Goal: Information Seeking & Learning: Learn about a topic

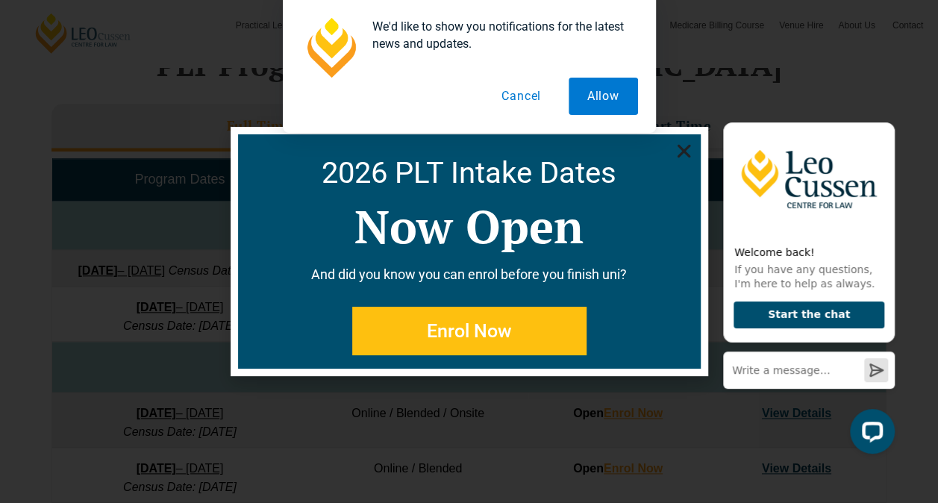
click at [676, 148] on icon "Close" at bounding box center [684, 151] width 19 height 19
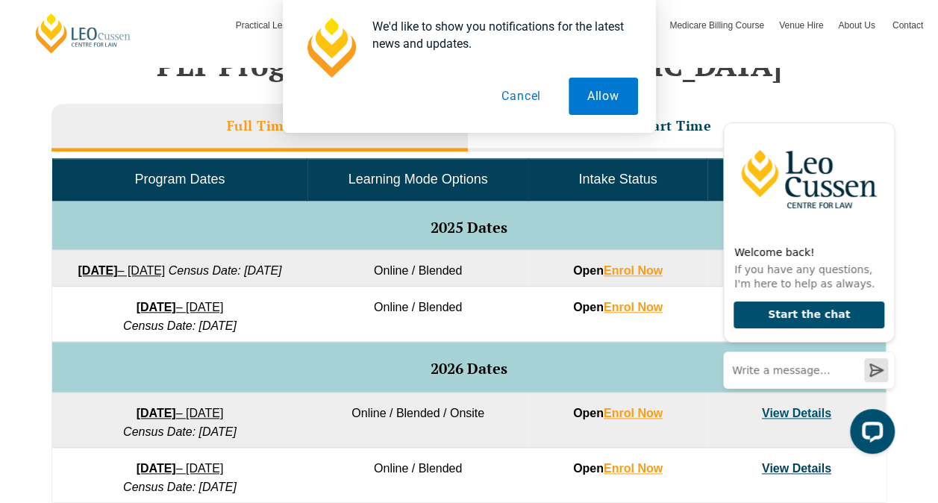
click at [526, 88] on button "Cancel" at bounding box center [521, 96] width 77 height 37
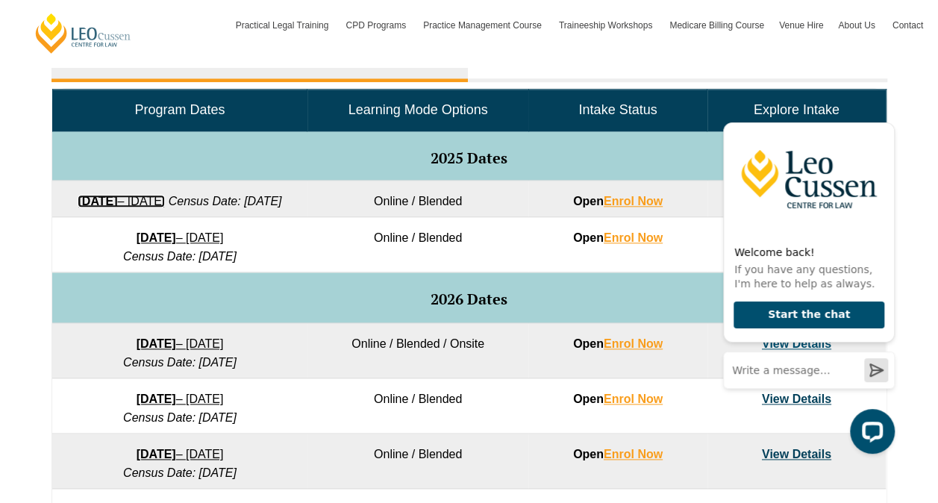
scroll to position [796, 0]
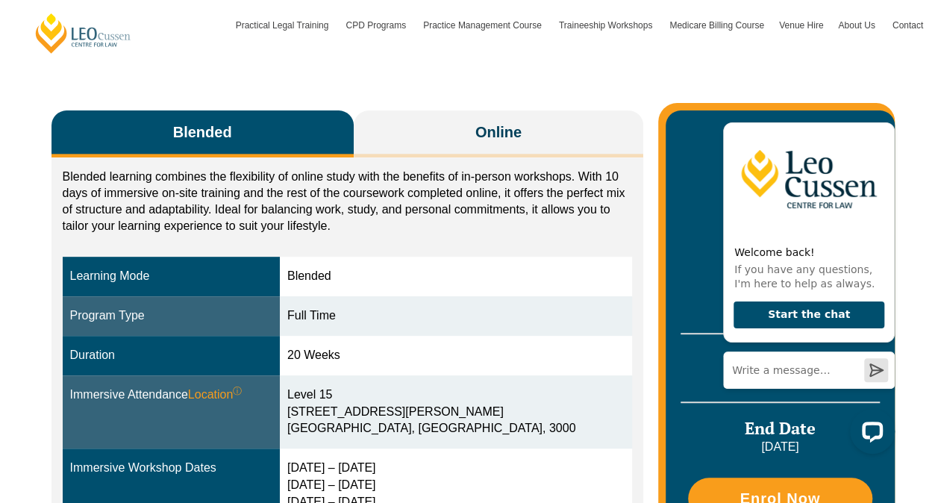
scroll to position [224, 0]
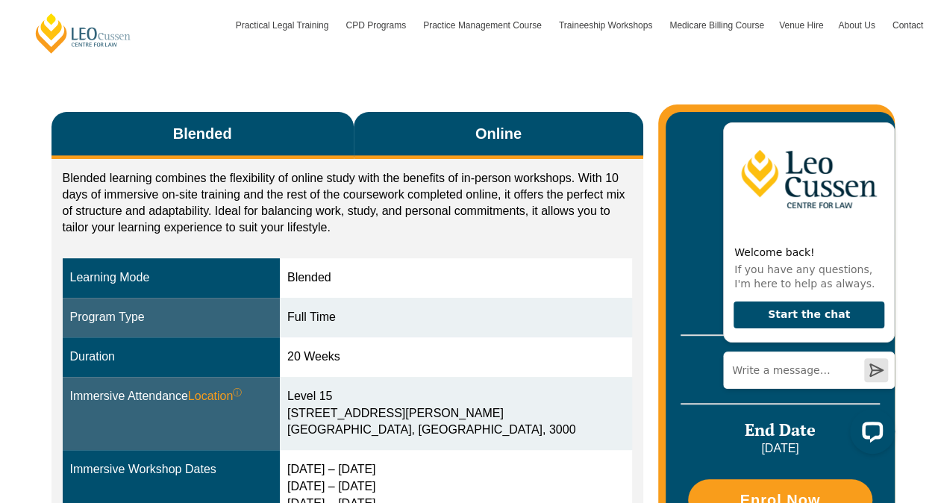
click at [493, 137] on span "Online" at bounding box center [498, 133] width 46 height 21
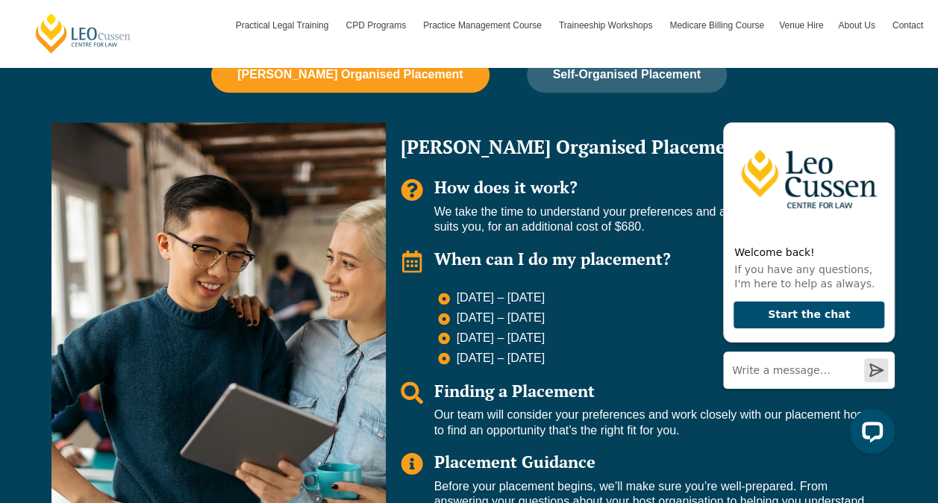
scroll to position [1045, 0]
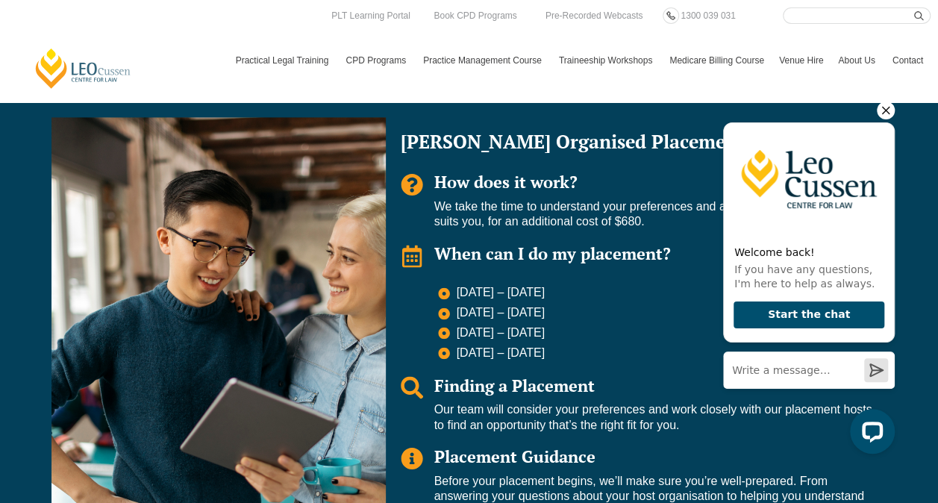
click at [885, 109] on icon "Hide greeting" at bounding box center [886, 110] width 18 height 18
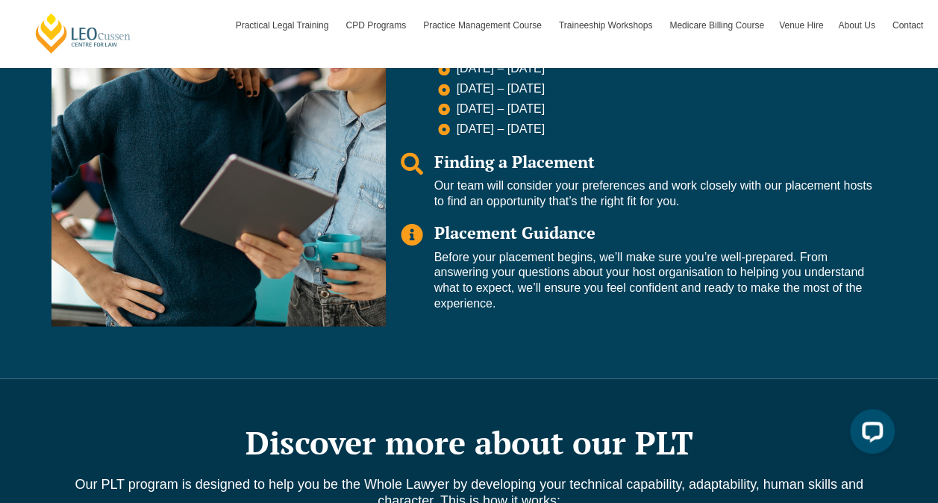
scroll to position [1493, 0]
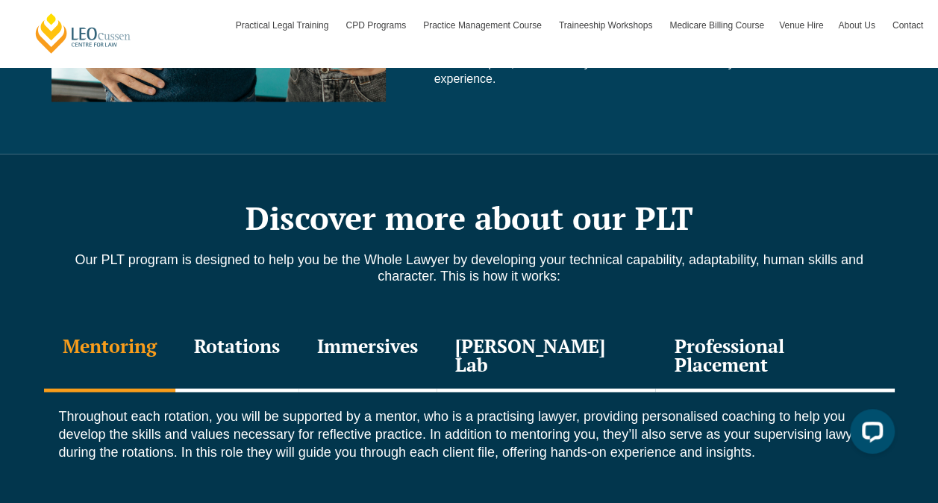
click at [709, 343] on div "Professional Placement" at bounding box center [774, 357] width 239 height 71
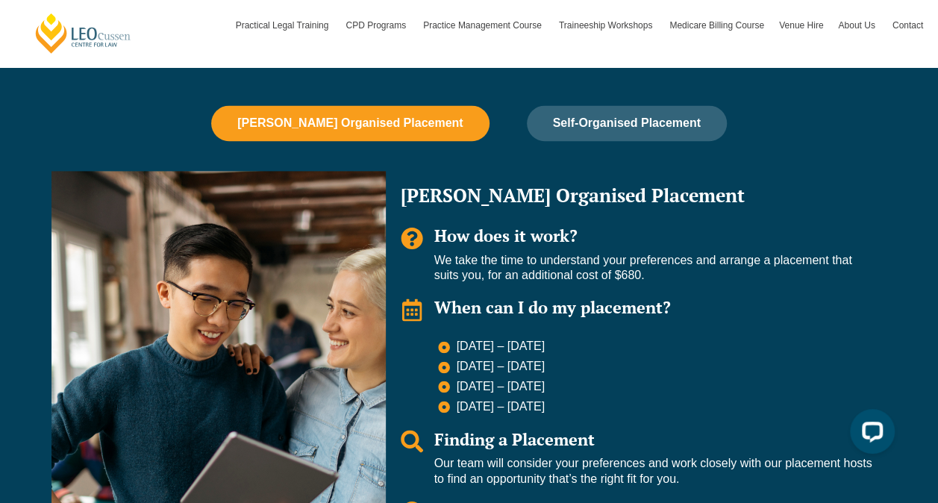
scroll to position [970, 0]
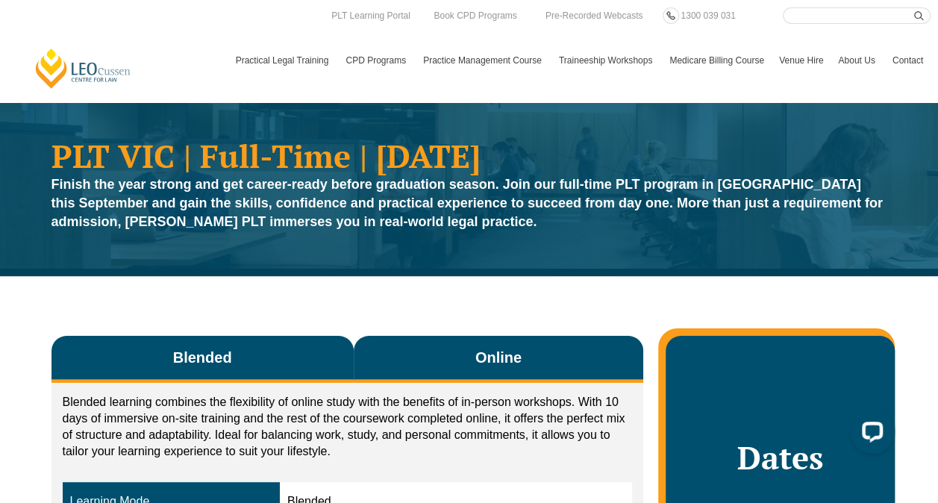
click at [497, 359] on span "Online" at bounding box center [498, 357] width 46 height 21
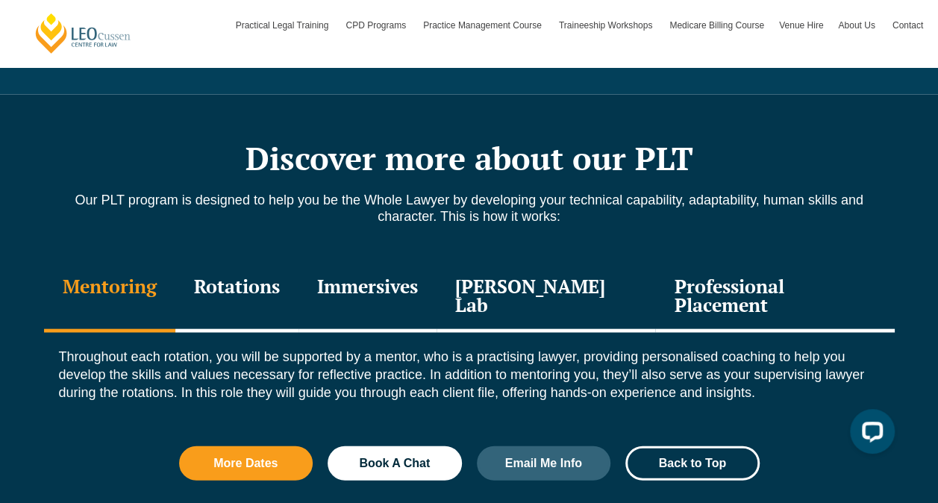
scroll to position [1642, 0]
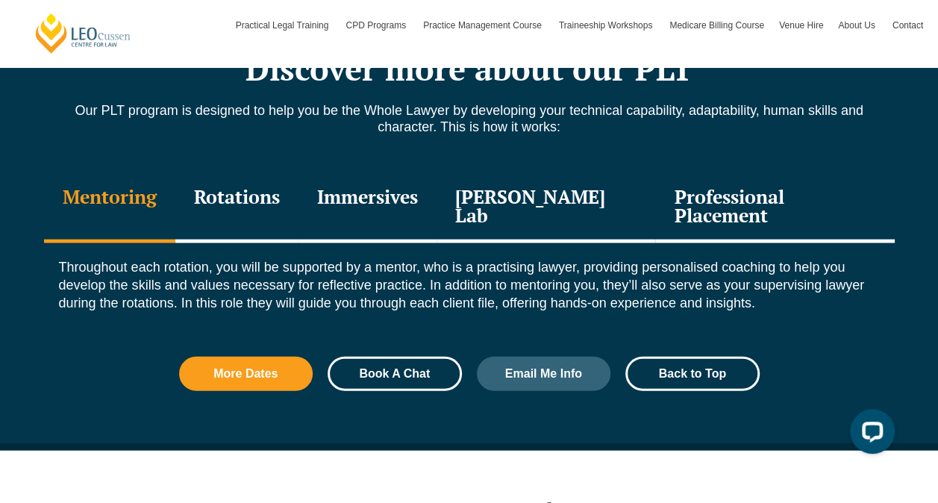
drag, startPoint x: 381, startPoint y: 357, endPoint x: 399, endPoint y: 361, distance: 18.5
click at [399, 361] on link "Book A Chat" at bounding box center [395, 374] width 134 height 34
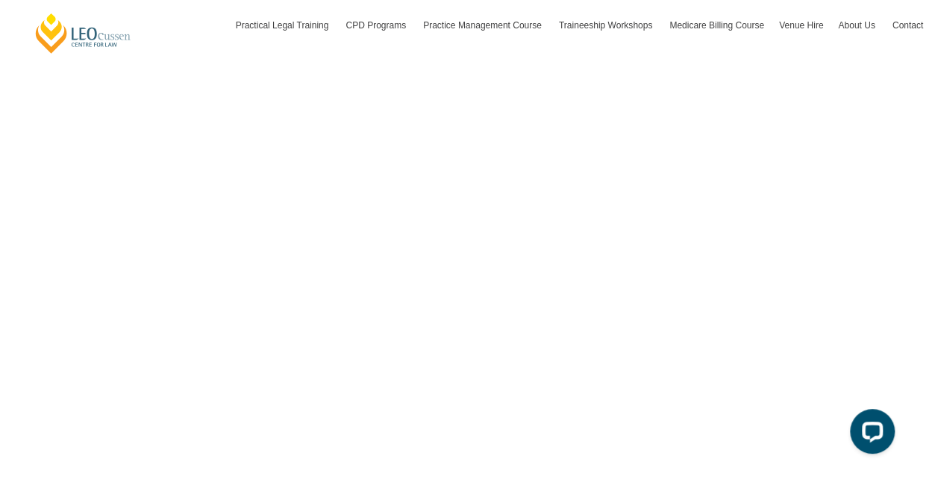
scroll to position [3360, 0]
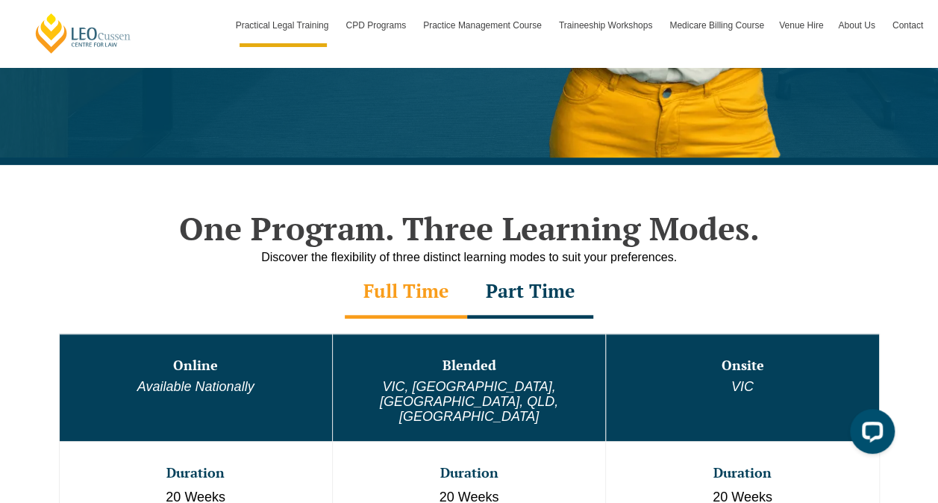
scroll to position [672, 0]
